Goal: Information Seeking & Learning: Learn about a topic

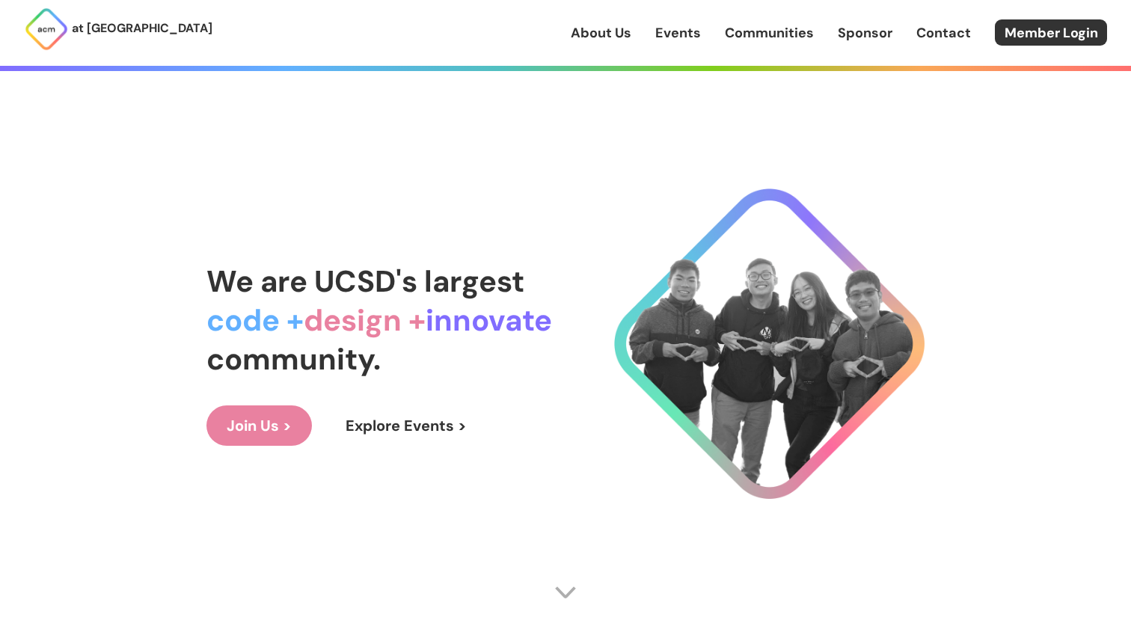
click at [653, 37] on div "About Us Events Communities Sponsor Contact Member Login" at bounding box center [851, 32] width 560 height 26
click at [669, 37] on link "Events" at bounding box center [678, 32] width 46 height 19
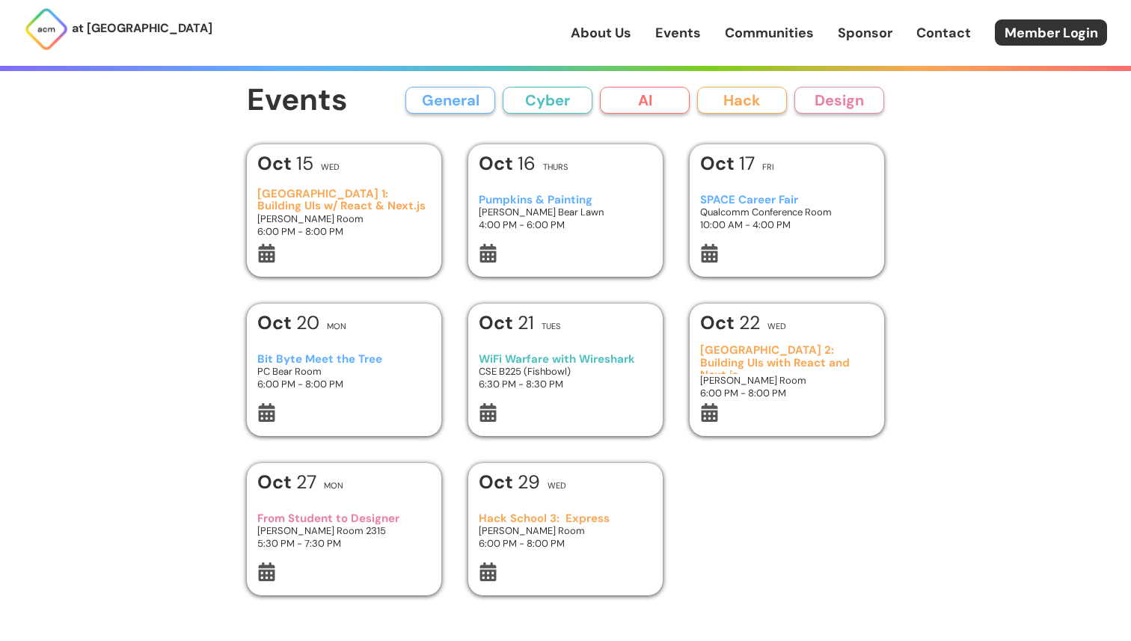
click at [343, 196] on h3 "Hack School 1: Building UIs w/ React & Next.js" at bounding box center [344, 200] width 174 height 25
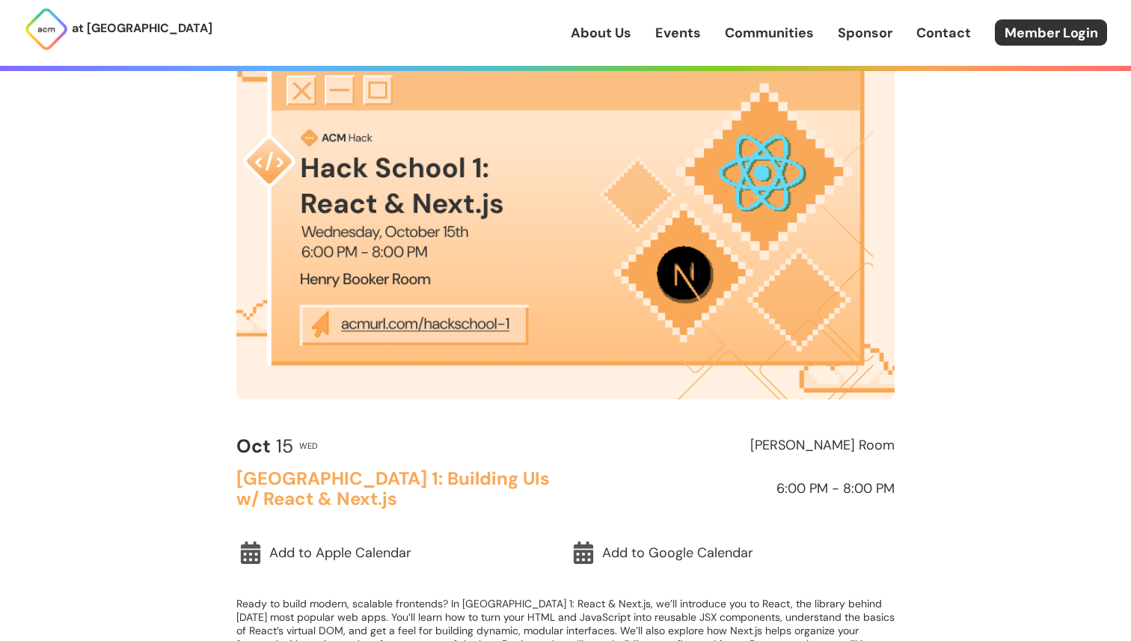
scroll to position [133, 0]
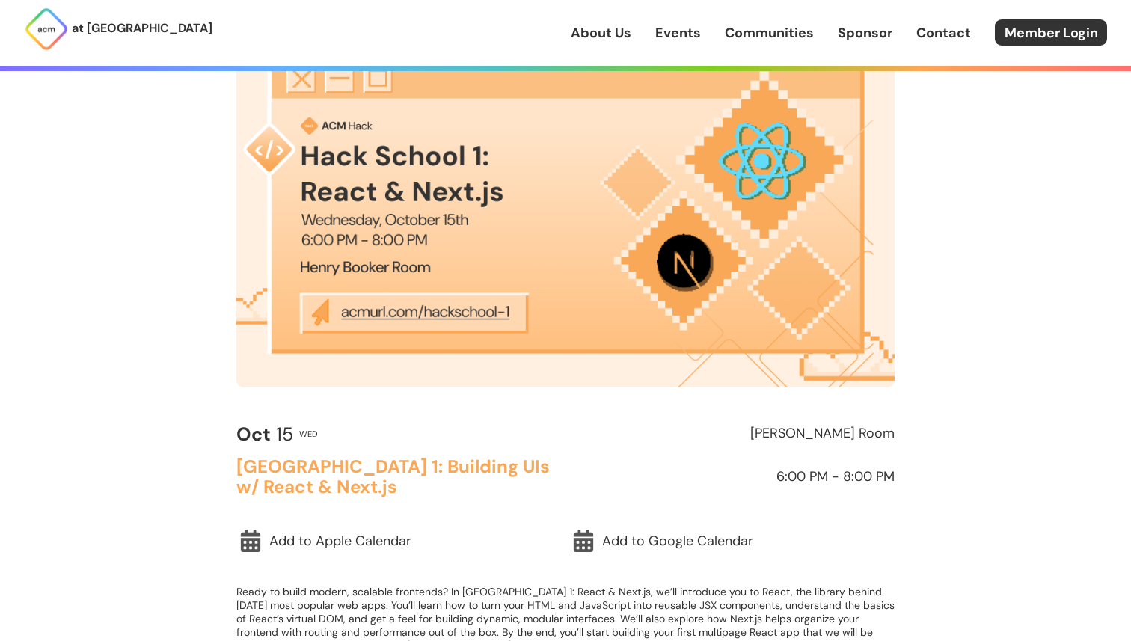
click at [392, 316] on img at bounding box center [565, 202] width 658 height 370
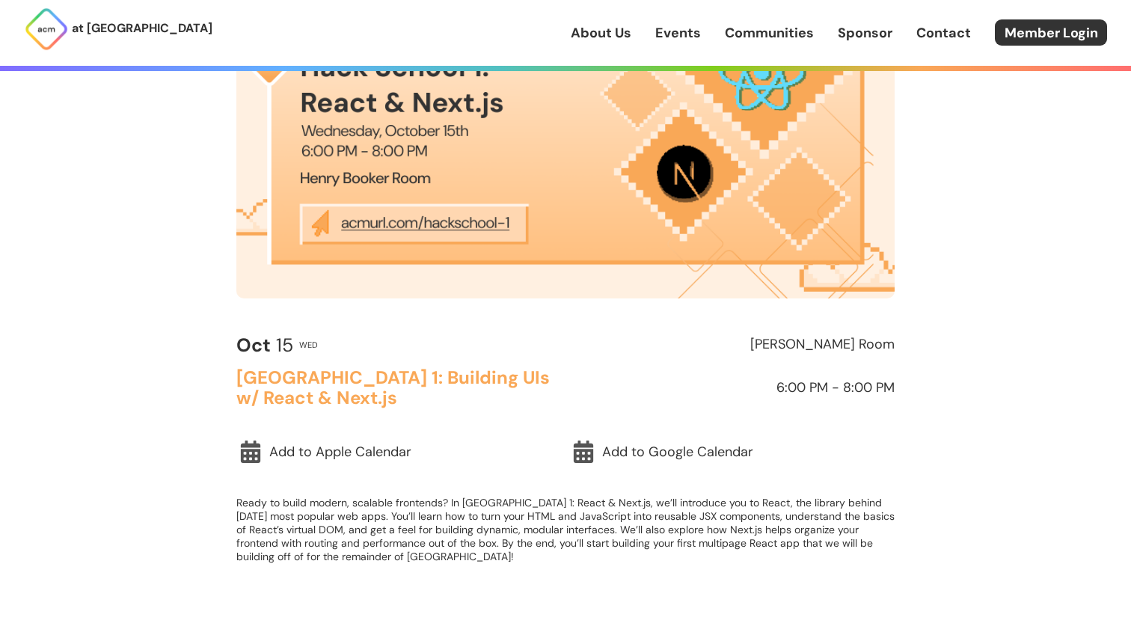
scroll to position [225, 0]
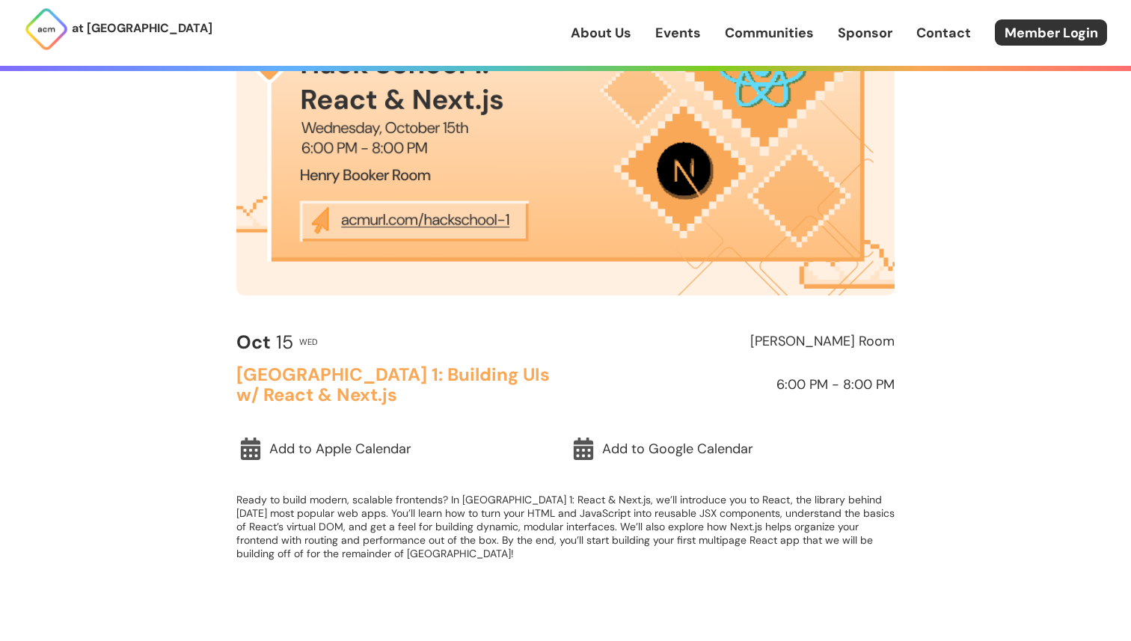
drag, startPoint x: 451, startPoint y: 219, endPoint x: 407, endPoint y: 218, distance: 44.2
click at [407, 218] on img at bounding box center [565, 110] width 658 height 370
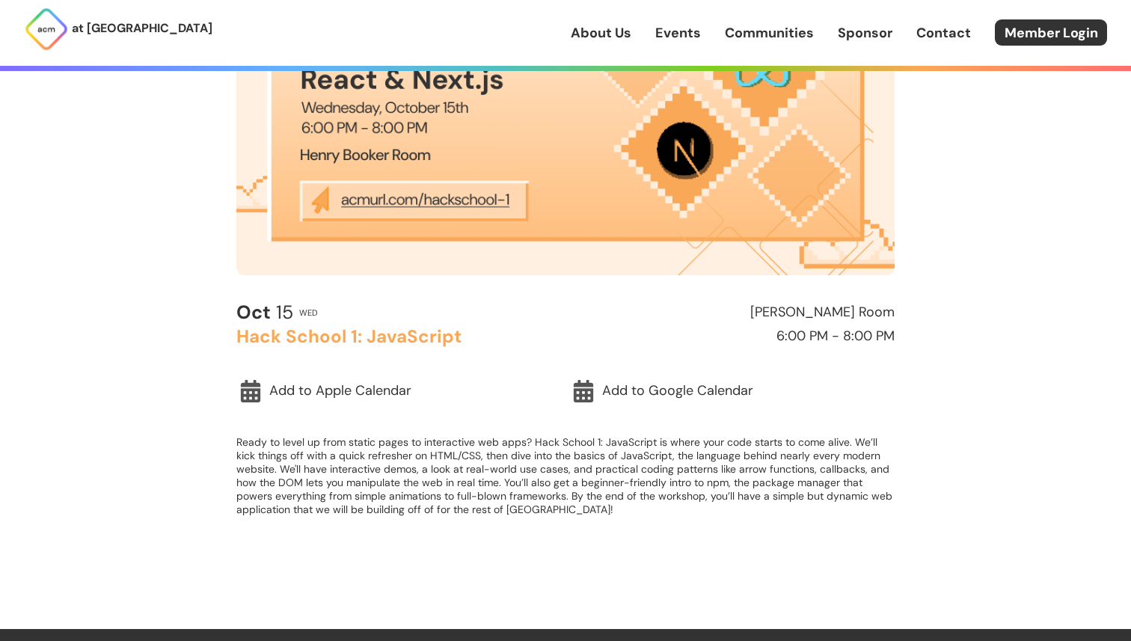
scroll to position [239, 0]
